Goal: Information Seeking & Learning: Find specific fact

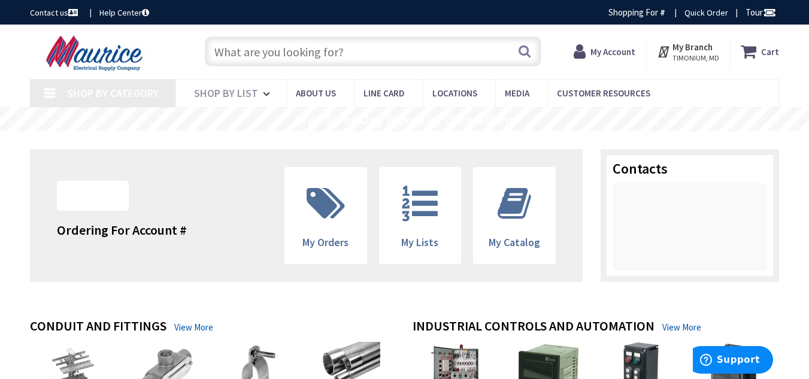
click at [391, 50] on input "text" at bounding box center [373, 52] width 337 height 30
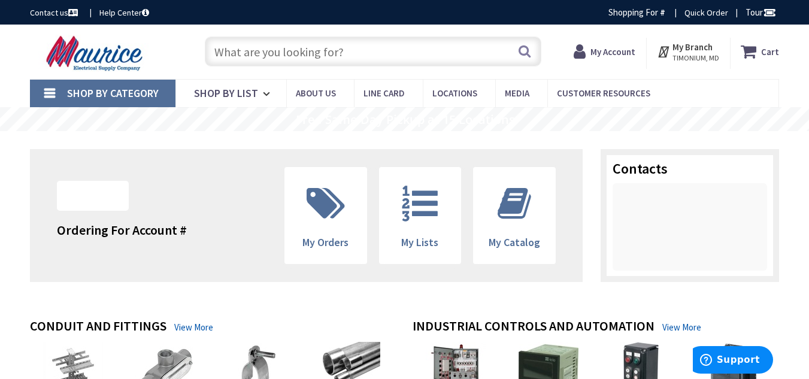
type input "Benz Ct, [GEOGRAPHIC_DATA], [GEOGRAPHIC_DATA]"
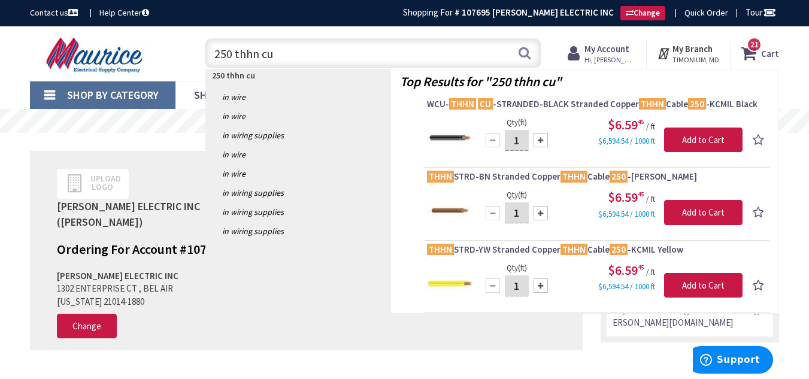
drag, startPoint x: 231, startPoint y: 54, endPoint x: 192, endPoint y: 49, distance: 39.3
click at [192, 49] on div "250 thhn cu 250 thhn cu Search 21" at bounding box center [370, 53] width 361 height 38
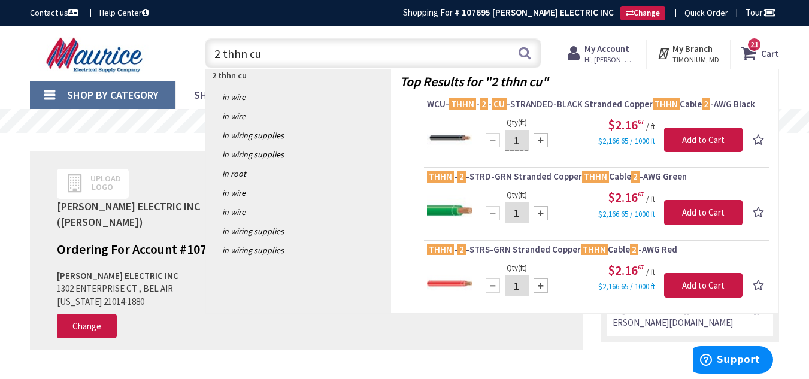
drag, startPoint x: 222, startPoint y: 52, endPoint x: 208, endPoint y: 55, distance: 14.1
click at [208, 55] on input "2 thhn cu" at bounding box center [373, 53] width 337 height 30
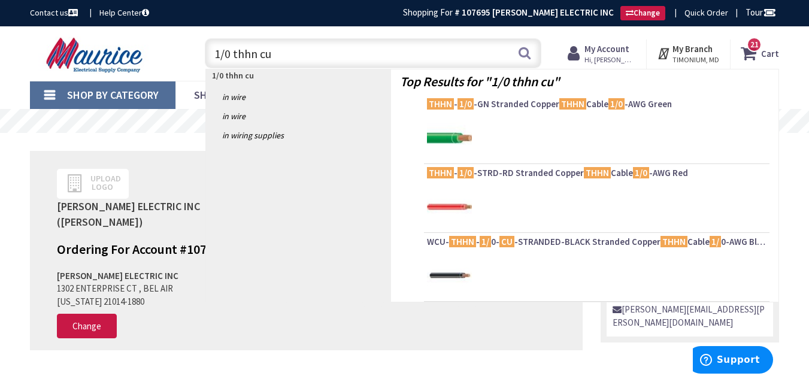
click at [274, 56] on input "1/0 thhn cu" at bounding box center [373, 53] width 337 height 30
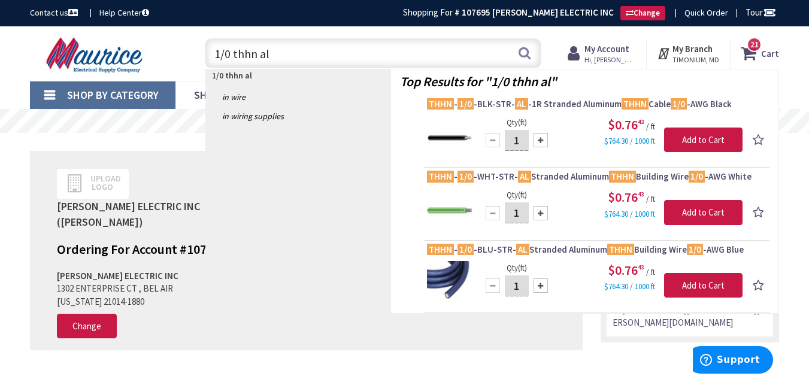
drag, startPoint x: 227, startPoint y: 55, endPoint x: 196, endPoint y: 57, distance: 30.6
click at [197, 57] on div "1/0 thhn al 1/0 thhn al Search 21" at bounding box center [370, 53] width 361 height 38
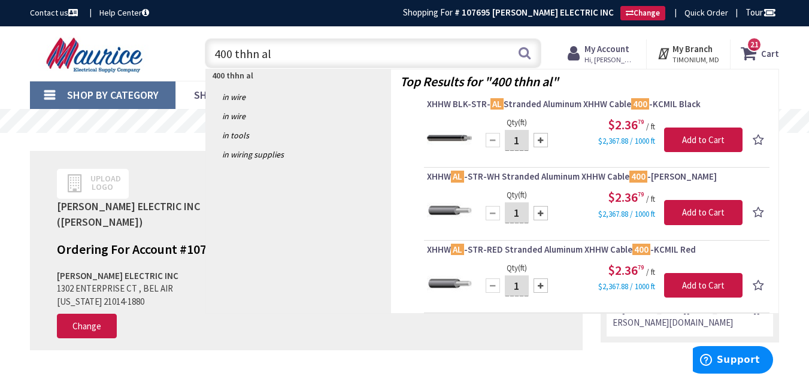
drag, startPoint x: 235, startPoint y: 56, endPoint x: 184, endPoint y: 55, distance: 50.9
click at [184, 55] on div "Toggle Nav 400 thhn al 400 thhn al Search 21 21 21 items Cart My Cart 21" at bounding box center [404, 54] width 767 height 40
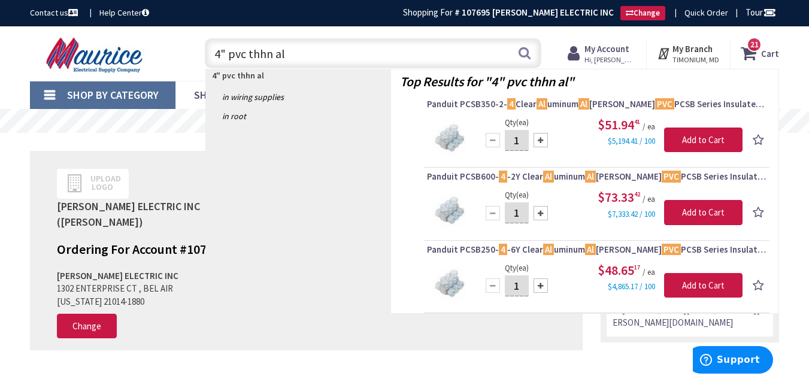
drag, startPoint x: 292, startPoint y: 55, endPoint x: 248, endPoint y: 55, distance: 43.7
click at [248, 55] on input "4" pvc thhn al" at bounding box center [373, 53] width 337 height 30
type input "4" pvc"
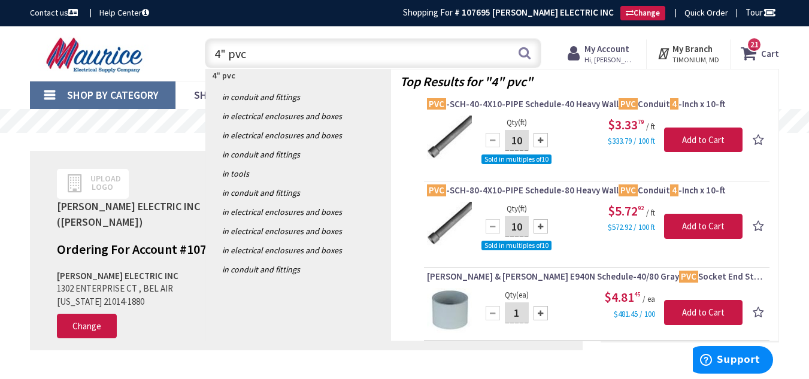
type input "4" pvc"
